Goal: Task Accomplishment & Management: Manage account settings

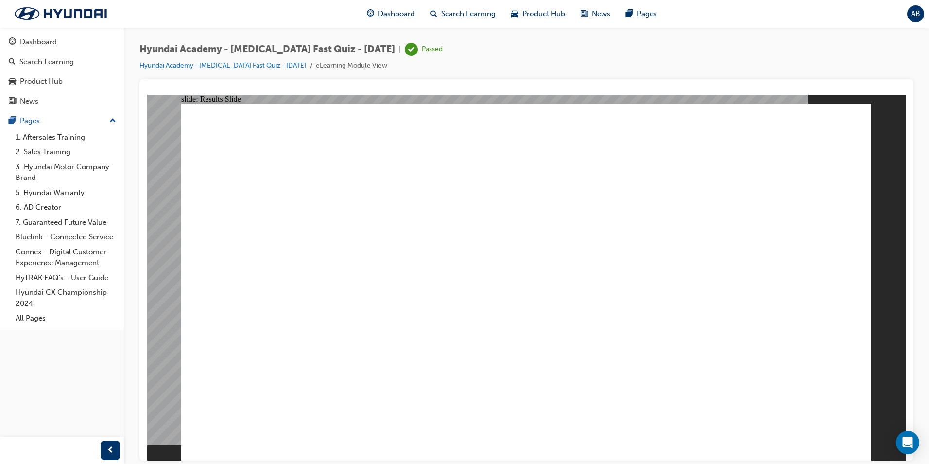
click at [912, 12] on span "AB" at bounding box center [915, 13] width 9 height 11
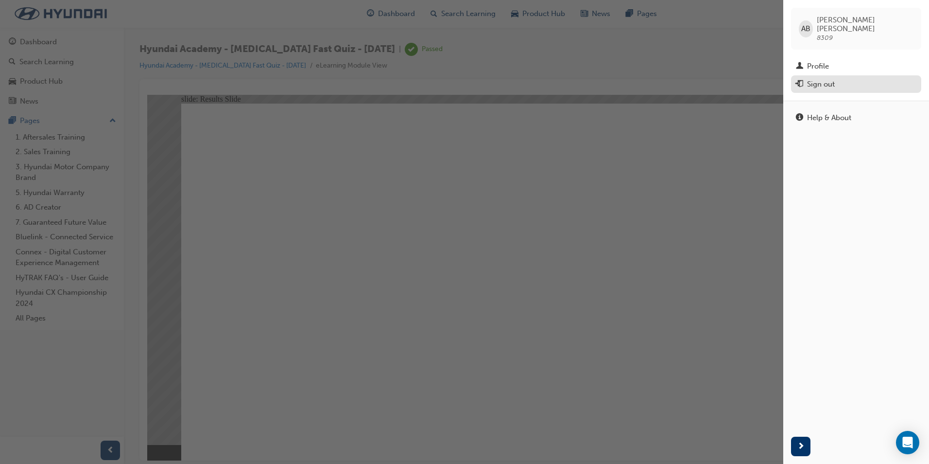
click at [824, 79] on div "Sign out" at bounding box center [821, 84] width 28 height 11
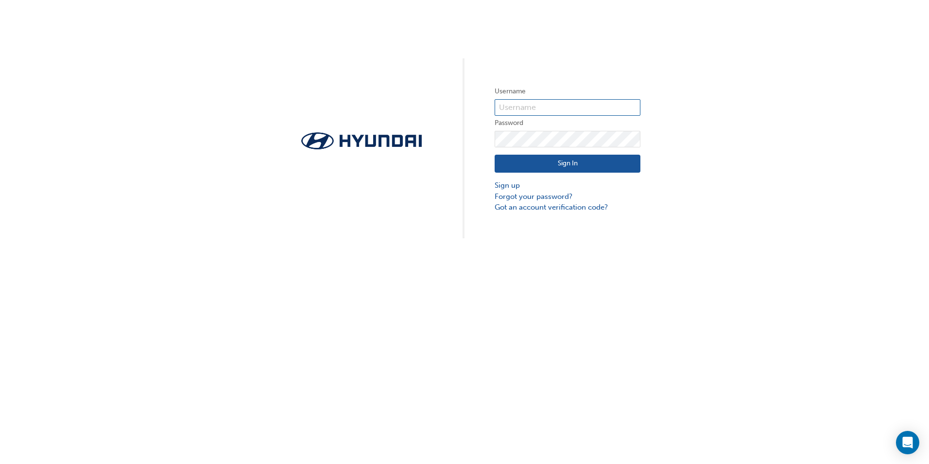
type input "8309"
click at [541, 389] on div "Username 8309 Password Sign In Sign up Forgot your password? Got an account ver…" at bounding box center [464, 232] width 929 height 464
